Goal: Task Accomplishment & Management: Manage account settings

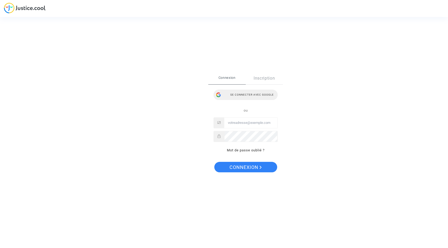
click at [254, 98] on div "Se connecter avec Google" at bounding box center [246, 95] width 64 height 10
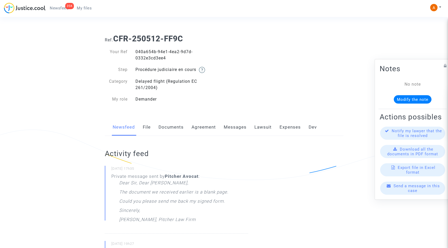
click at [177, 127] on link "Documents" at bounding box center [171, 127] width 25 height 17
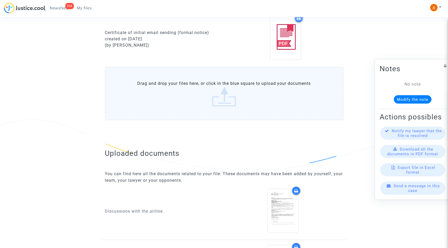
scroll to position [256, 0]
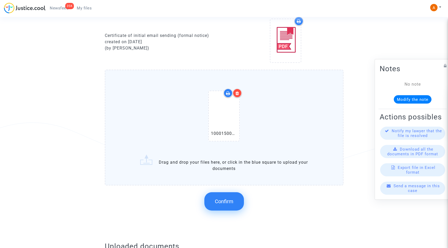
click at [228, 202] on span "Confirm" at bounding box center [224, 202] width 19 height 6
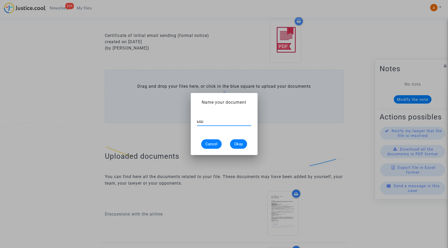
type input "ы"
type input "signed doc for court"
click at [235, 147] on button "Okay" at bounding box center [238, 144] width 17 height 9
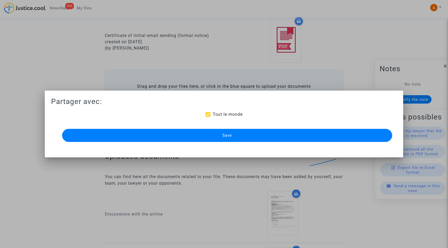
click at [228, 133] on button "Save" at bounding box center [227, 135] width 330 height 13
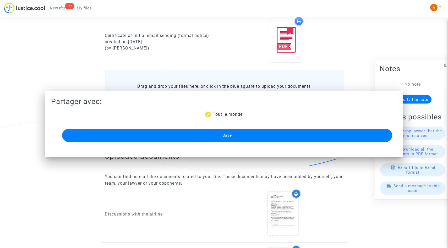
scroll to position [256, 0]
